Goal: Task Accomplishment & Management: Use online tool/utility

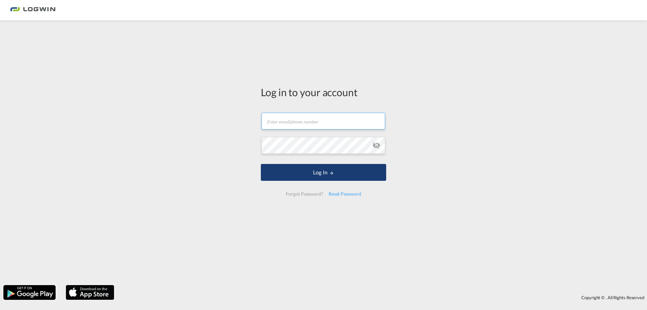
type input "[PERSON_NAME][EMAIL_ADDRESS][DOMAIN_NAME]"
click at [341, 176] on button "Log In" at bounding box center [323, 172] width 125 height 17
